Goal: Check status: Check status

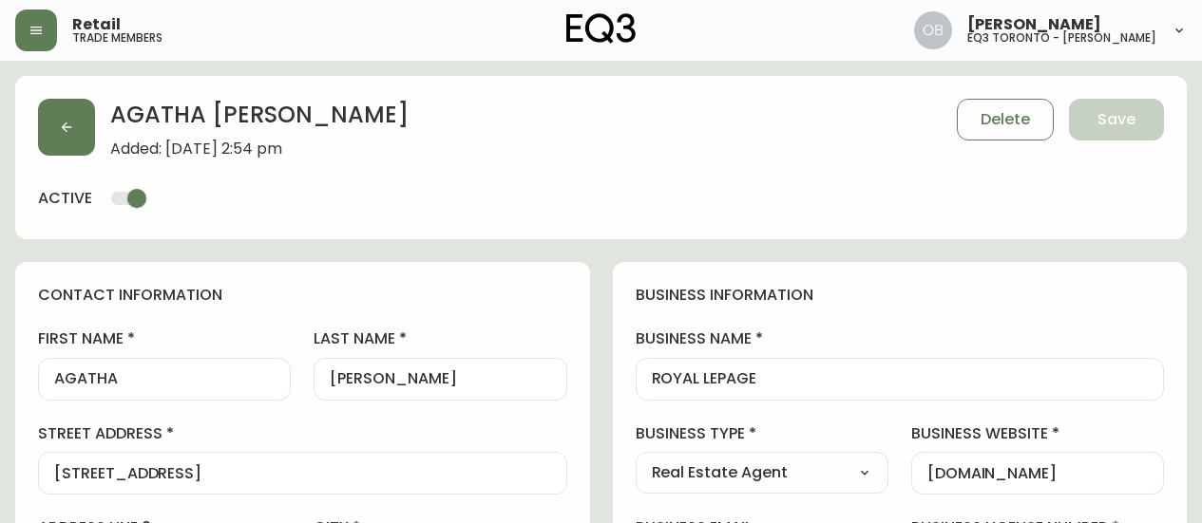
select select "ON"
select select "CA"
select select "CA_EN"
select select "Other"
select select "Real Estate Agent"
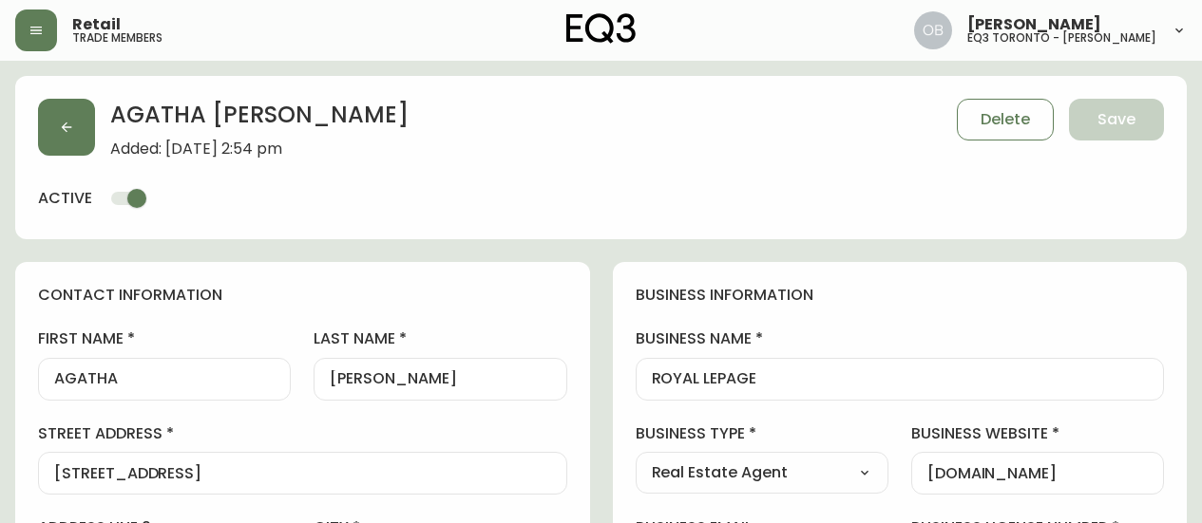
select select "cjw10z96s008u6gs0ccm7hd19"
select select "false"
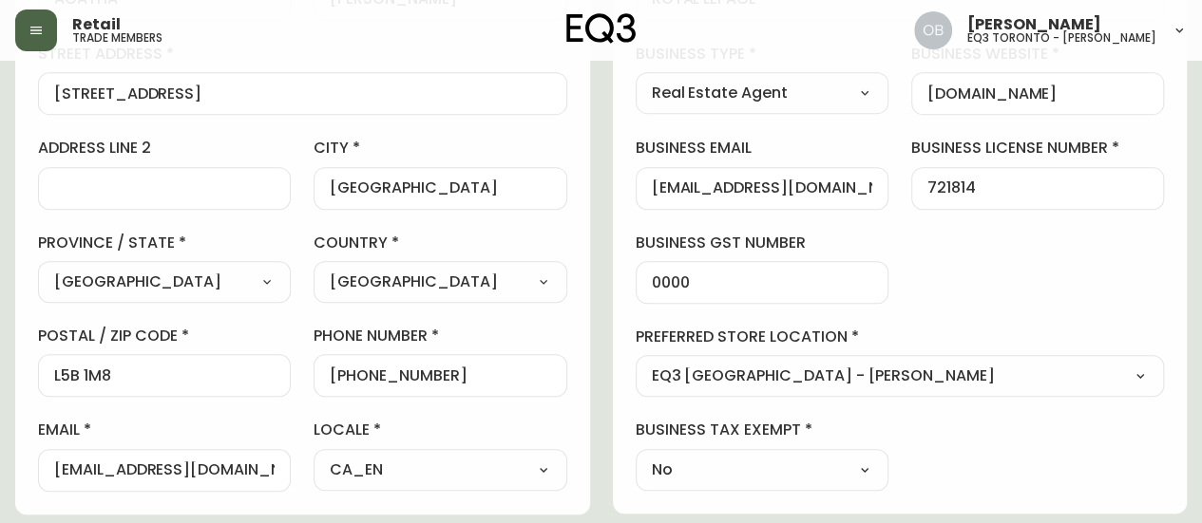
click at [19, 25] on button "button" at bounding box center [36, 30] width 42 height 42
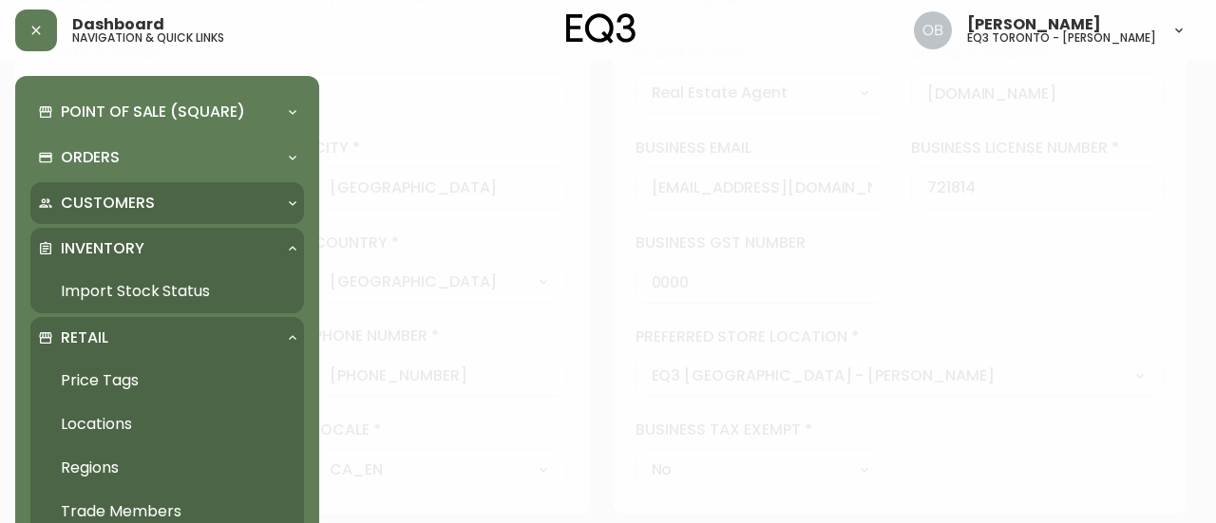
scroll to position [381, 0]
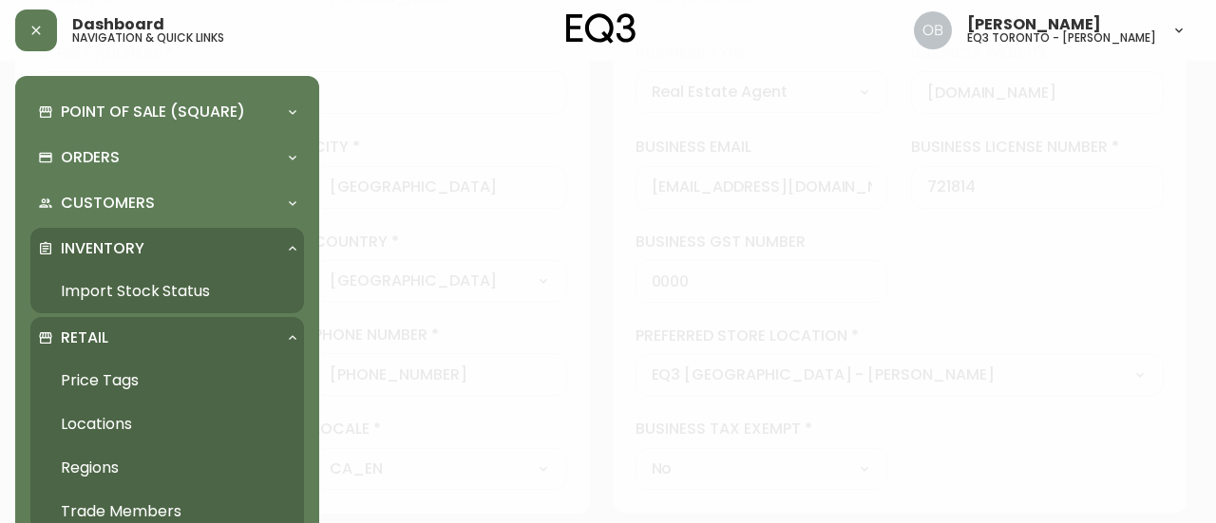
click at [101, 288] on link "Import Stock Status" at bounding box center [167, 292] width 274 height 44
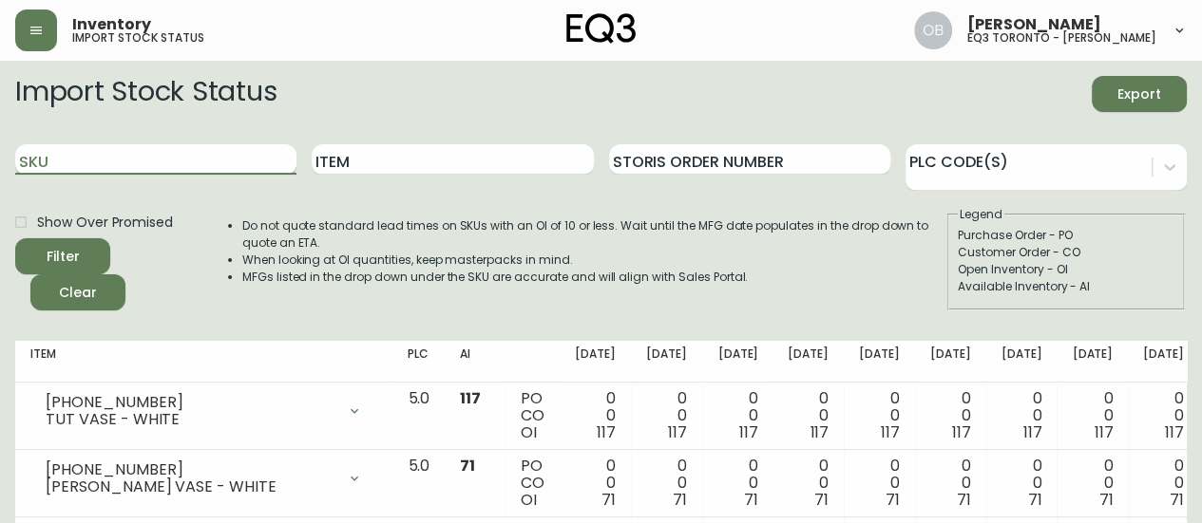
click at [173, 162] on input "SKU" at bounding box center [155, 159] width 281 height 30
paste input "[PHONE_NUMBER]"
type input "[PHONE_NUMBER]"
click at [15, 238] on button "Filter" at bounding box center [62, 256] width 95 height 36
